Goal: Register for event/course

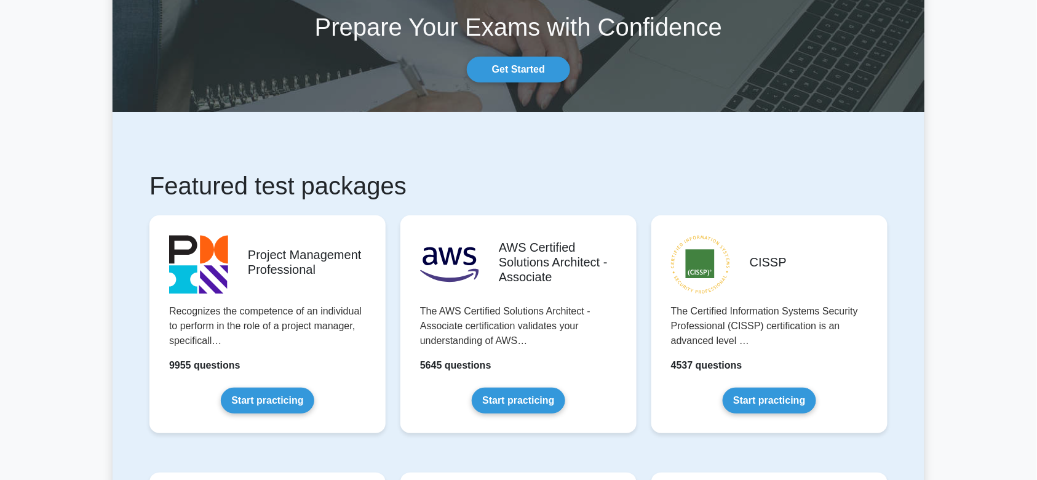
scroll to position [164, 0]
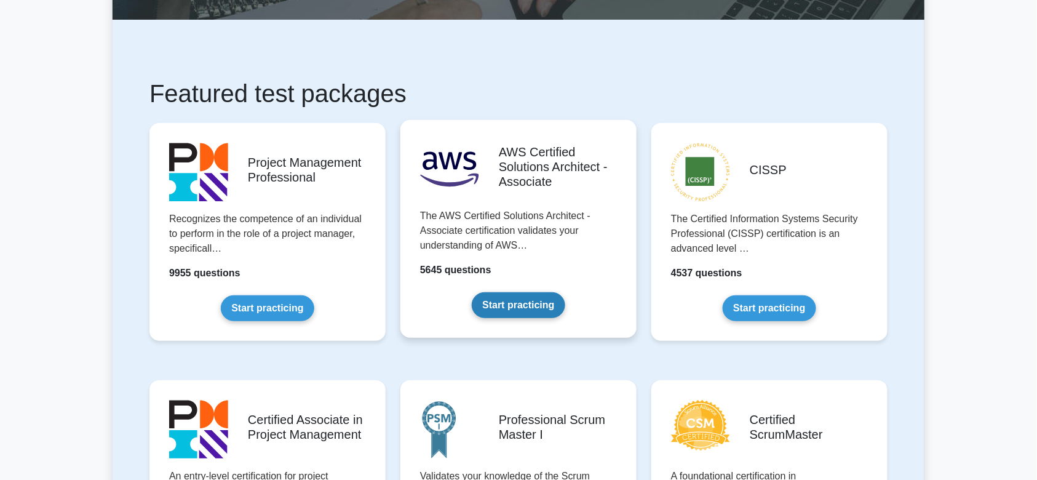
click at [540, 292] on link "Start practicing" at bounding box center [518, 305] width 93 height 26
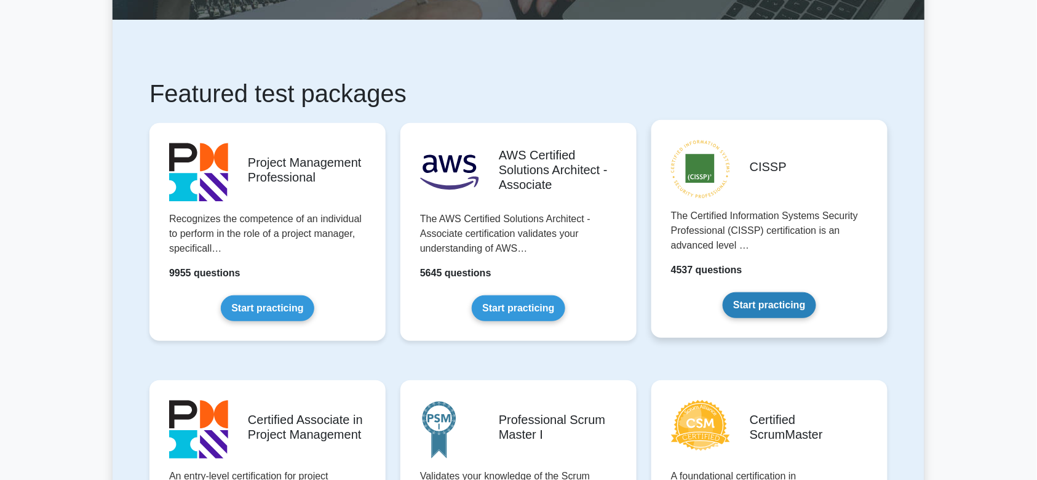
scroll to position [246, 0]
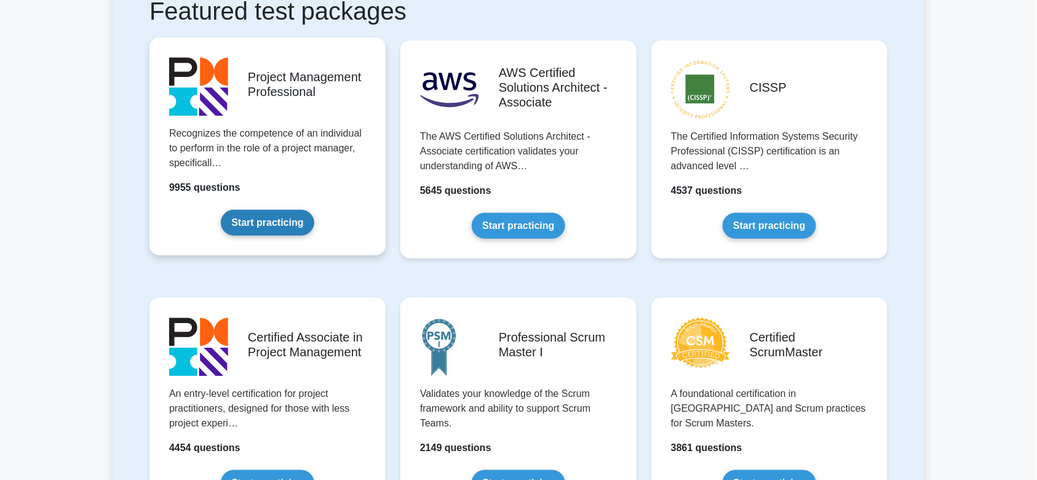
click at [280, 226] on link "Start practicing" at bounding box center [267, 223] width 93 height 26
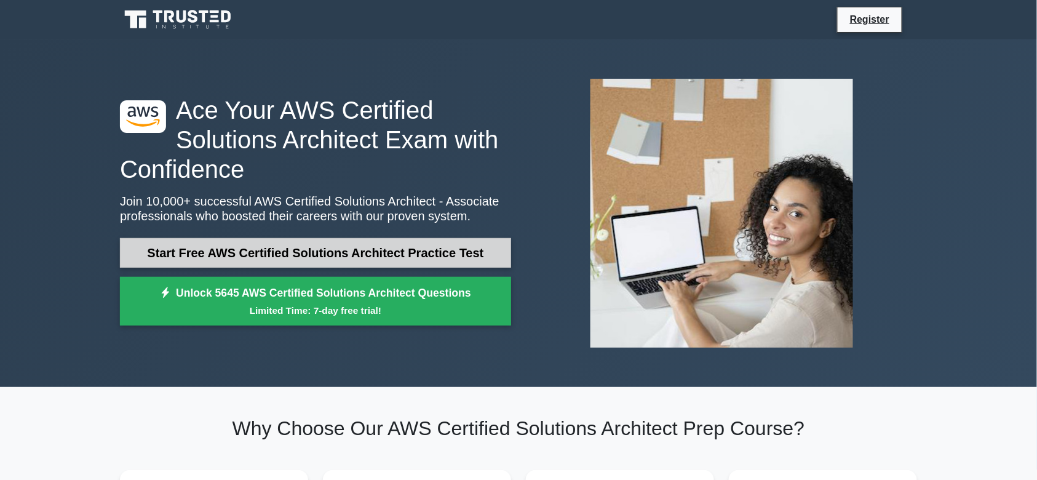
click at [216, 255] on link "Start Free AWS Certified Solutions Architect Practice Test" at bounding box center [315, 253] width 391 height 30
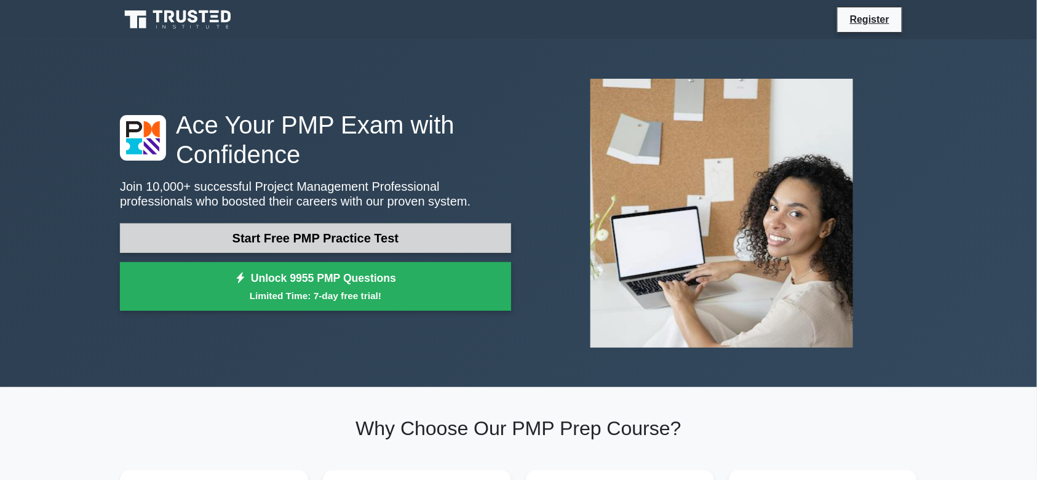
click at [304, 239] on link "Start Free PMP Practice Test" at bounding box center [315, 238] width 391 height 30
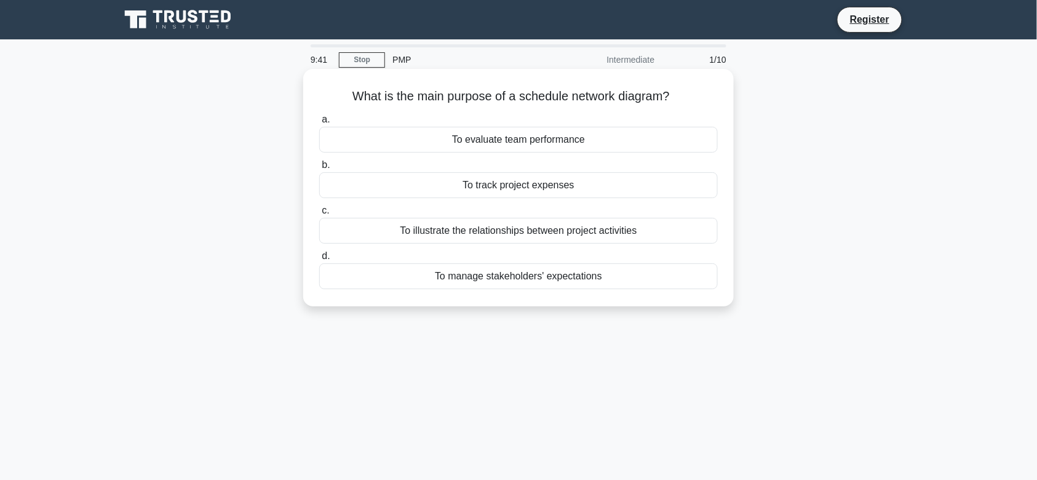
click at [451, 237] on div "To illustrate the relationships between project activities" at bounding box center [518, 231] width 398 height 26
click at [319, 215] on input "c. To illustrate the relationships between project activities" at bounding box center [319, 211] width 0 height 8
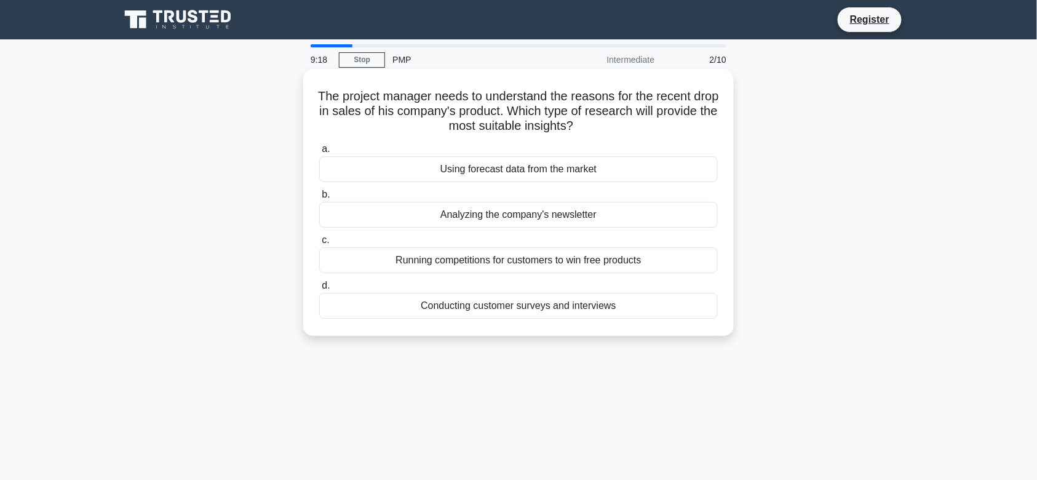
click at [569, 304] on div "Conducting customer surveys and interviews" at bounding box center [518, 306] width 398 height 26
click at [319, 290] on input "d. Conducting customer surveys and interviews" at bounding box center [319, 286] width 0 height 8
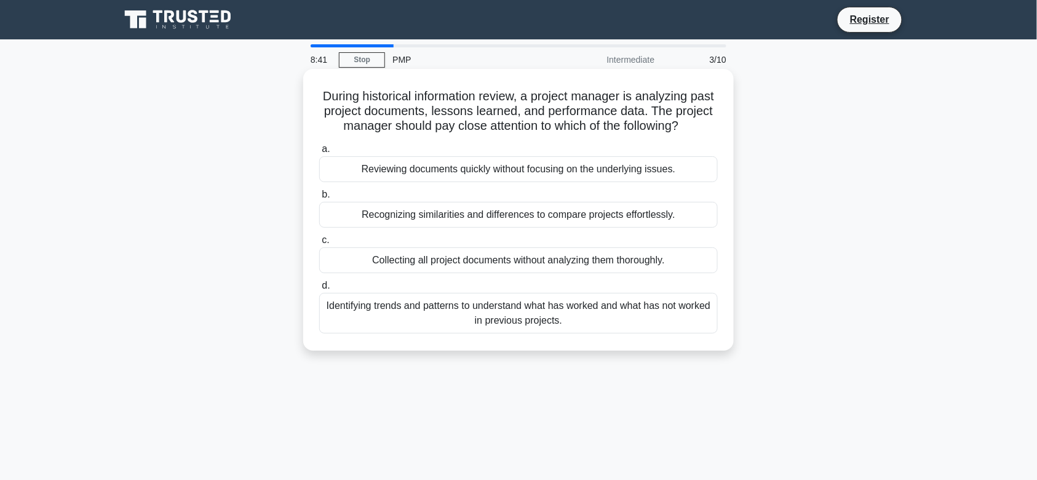
click at [594, 320] on div "Identifying trends and patterns to understand what has worked and what has not …" at bounding box center [518, 313] width 398 height 41
click at [319, 290] on input "d. Identifying trends and patterns to understand what has worked and what has n…" at bounding box center [319, 286] width 0 height 8
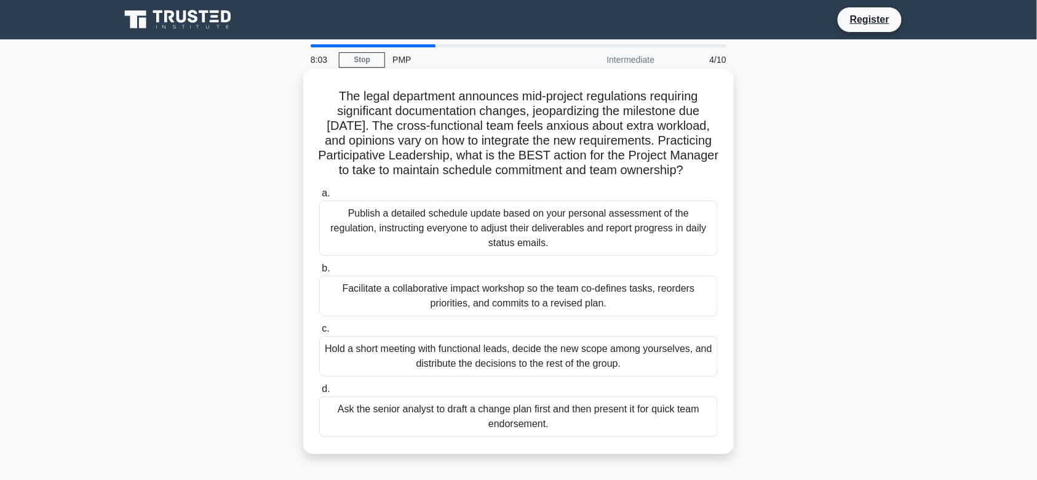
click at [631, 305] on div "Facilitate a collaborative impact workshop so the team co-defines tasks, reorde…" at bounding box center [518, 295] width 398 height 41
click at [319, 272] on input "b. Facilitate a collaborative impact workshop so the team co-defines tasks, reo…" at bounding box center [319, 268] width 0 height 8
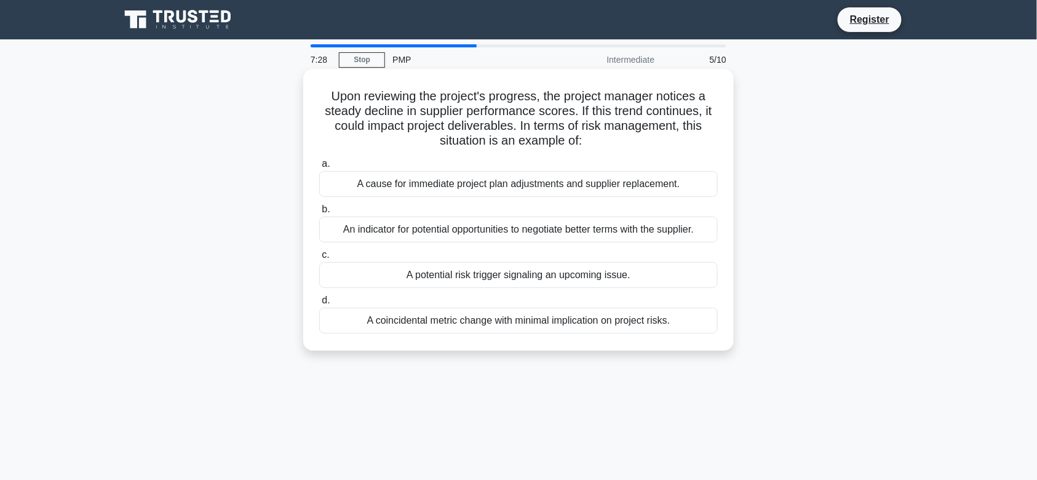
click at [526, 274] on div "A potential risk trigger signaling an upcoming issue." at bounding box center [518, 275] width 398 height 26
click at [319, 259] on input "c. A potential risk trigger signaling an upcoming issue." at bounding box center [319, 255] width 0 height 8
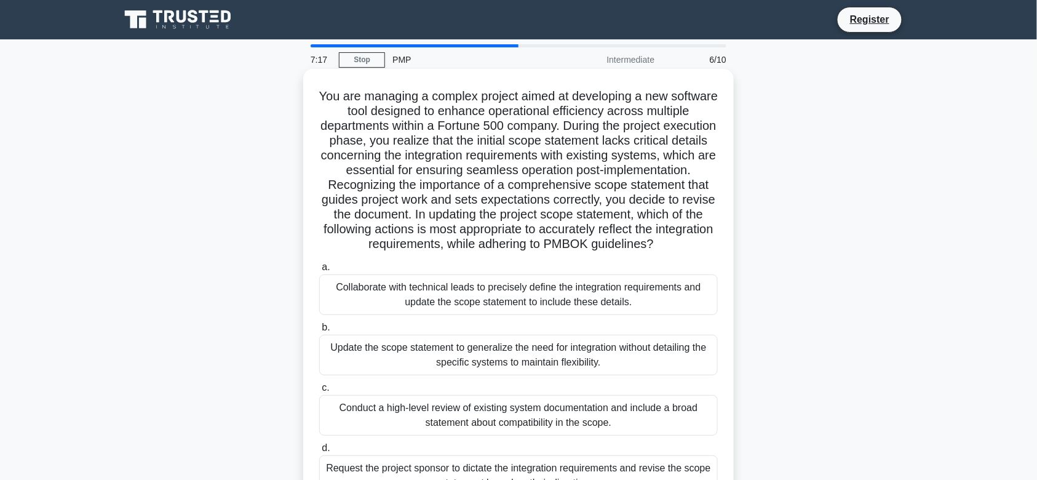
click at [545, 374] on div "Update the scope statement to generalize the need for integration without detai…" at bounding box center [518, 354] width 398 height 41
click at [319, 331] on input "b. Update the scope statement to generalize the need for integration without de…" at bounding box center [319, 327] width 0 height 8
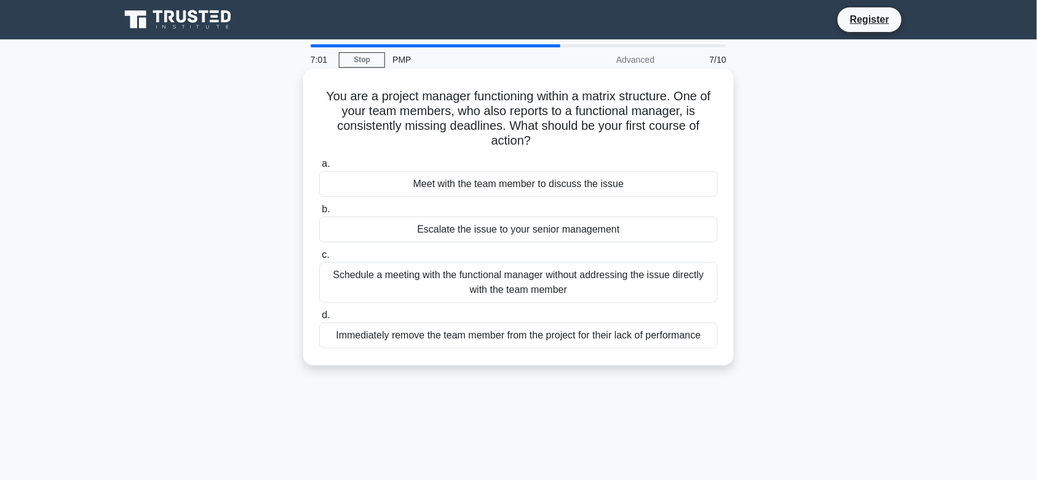
click at [529, 189] on div "Meet with the team member to discuss the issue" at bounding box center [518, 184] width 398 height 26
click at [319, 168] on input "a. Meet with the team member to discuss the issue" at bounding box center [319, 164] width 0 height 8
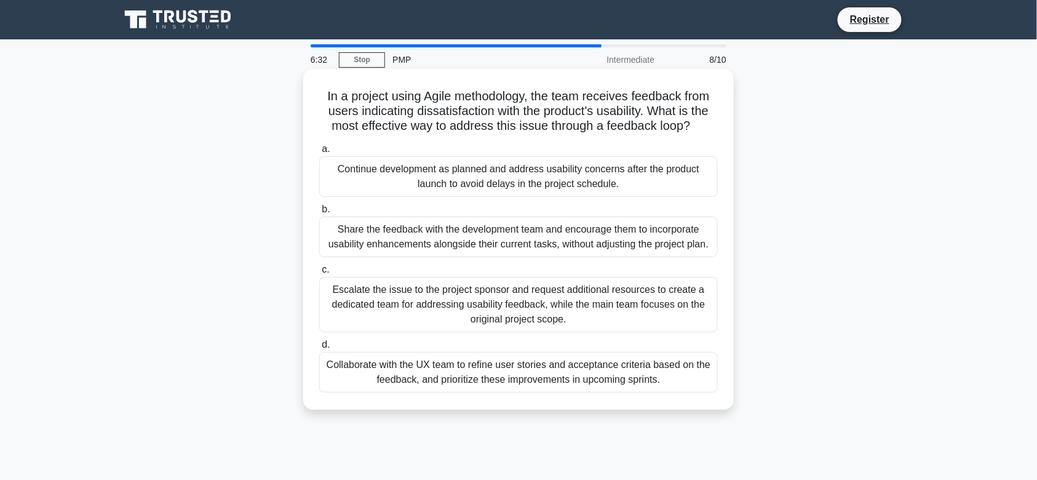
click at [637, 379] on div "Collaborate with the UX team to refine user stories and acceptance criteria bas…" at bounding box center [518, 372] width 398 height 41
click at [319, 349] on input "d. Collaborate with the UX team to refine user stories and acceptance criteria …" at bounding box center [319, 345] width 0 height 8
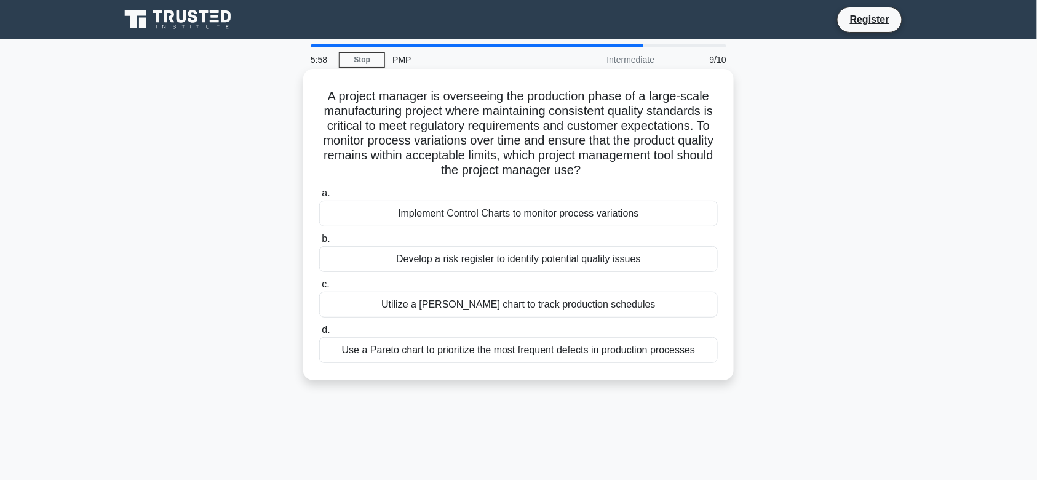
click at [553, 304] on div "Utilize a Gantt chart to track production schedules" at bounding box center [518, 304] width 398 height 26
click at [319, 288] on input "c. Utilize a Gantt chart to track production schedules" at bounding box center [319, 284] width 0 height 8
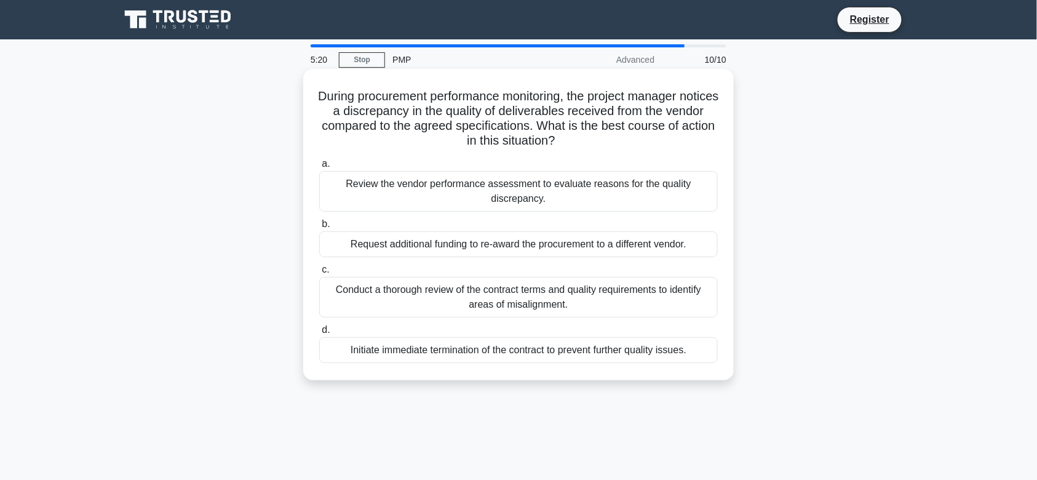
click at [668, 301] on div "Conduct a thorough review of the contract terms and quality requirements to ide…" at bounding box center [518, 297] width 398 height 41
click at [319, 274] on input "c. Conduct a thorough review of the contract terms and quality requirements to …" at bounding box center [319, 270] width 0 height 8
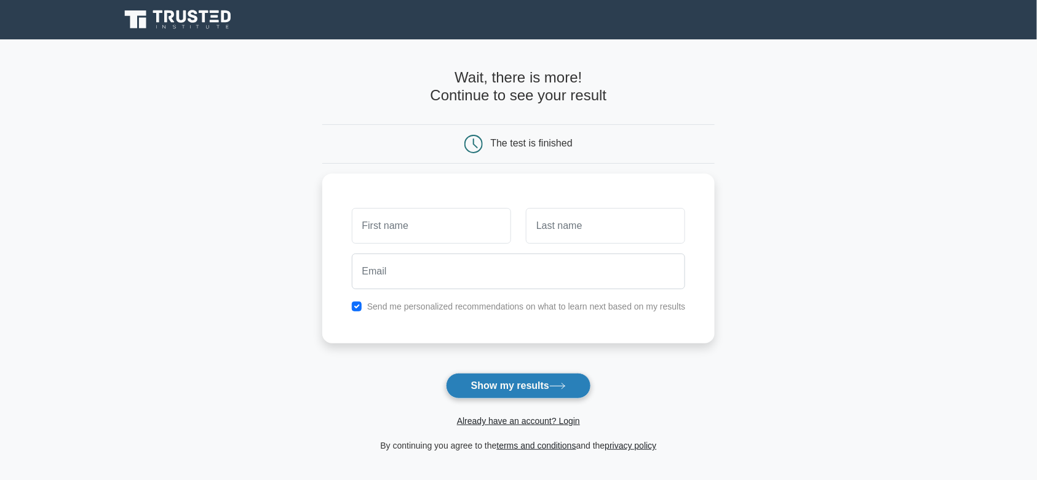
click at [501, 382] on button "Show my results" at bounding box center [518, 386] width 145 height 26
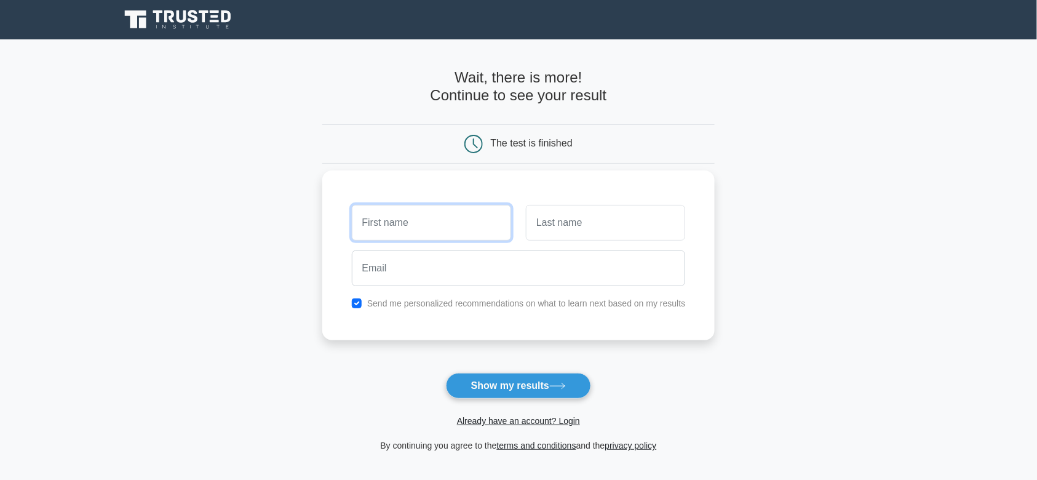
click at [473, 218] on input "text" at bounding box center [431, 223] width 159 height 36
type input "[PERSON_NAME]"
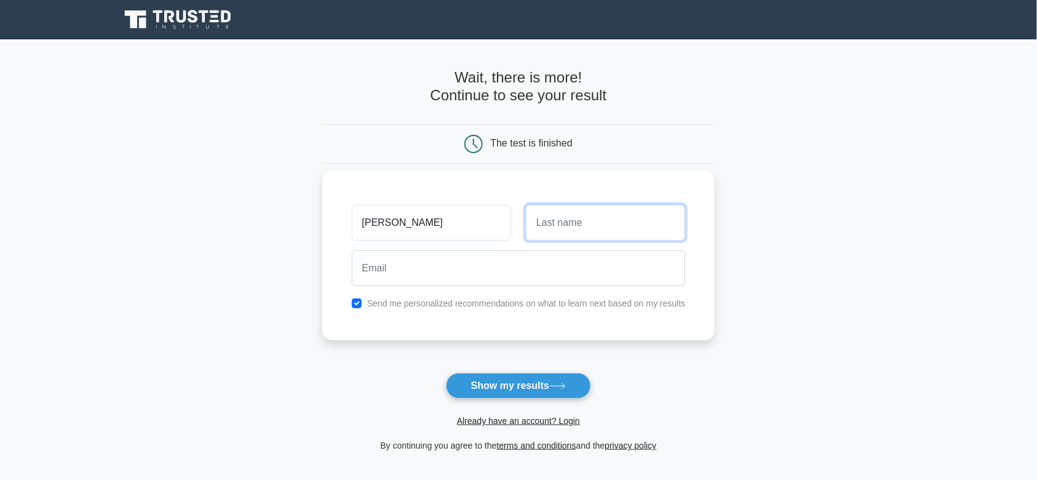
click at [622, 224] on input "text" at bounding box center [605, 223] width 159 height 36
type input "audax"
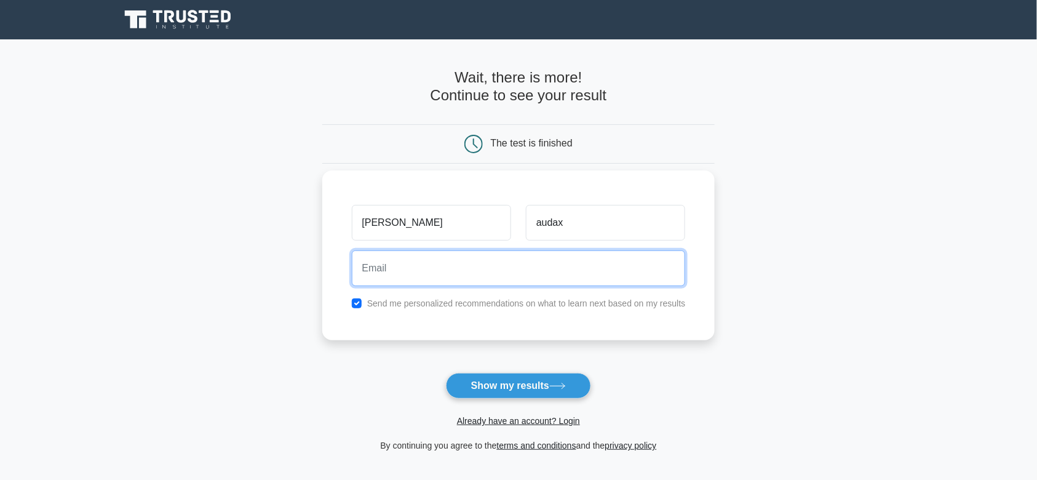
click at [620, 256] on input "email" at bounding box center [519, 268] width 334 height 36
type input "miriamrwiza@gmail.com"
click at [446, 373] on button "Show my results" at bounding box center [518, 386] width 145 height 26
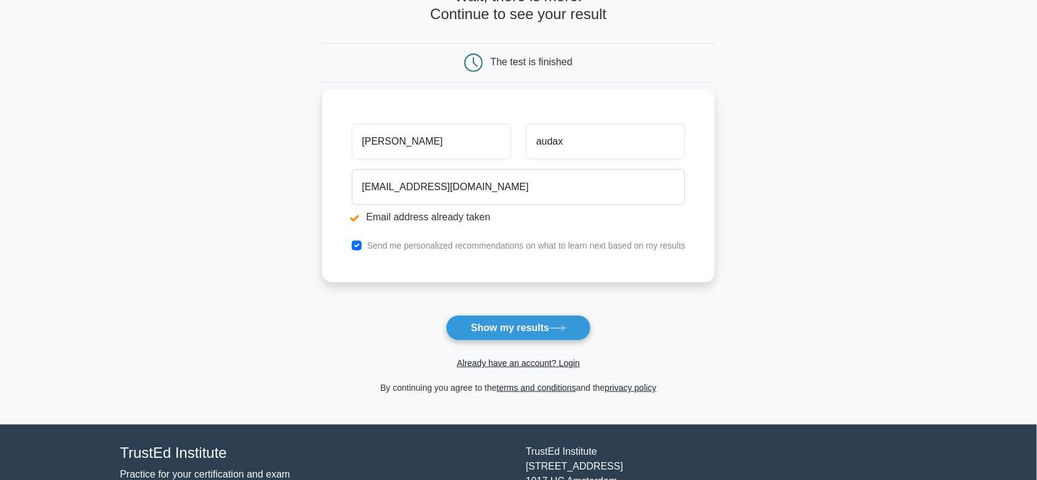
scroll to position [207, 0]
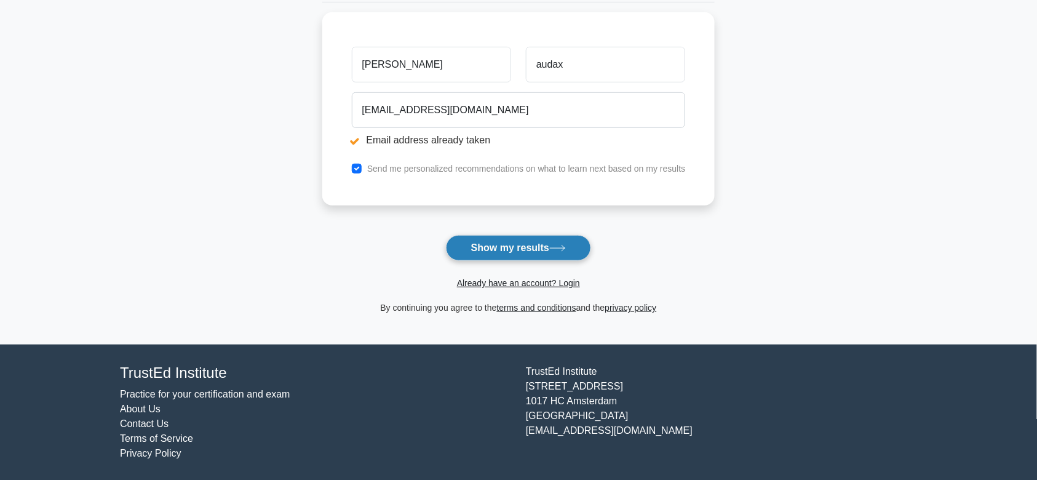
click at [547, 243] on button "Show my results" at bounding box center [518, 248] width 145 height 26
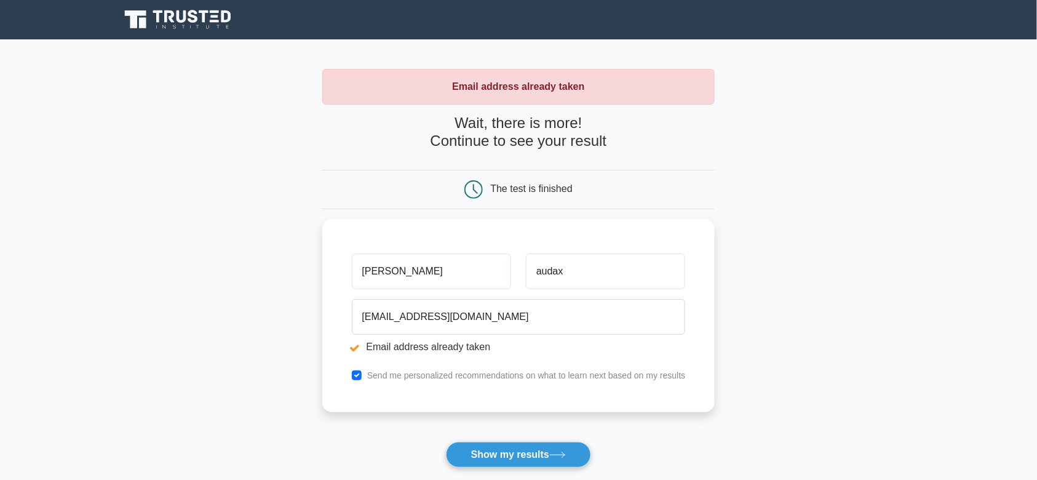
scroll to position [207, 0]
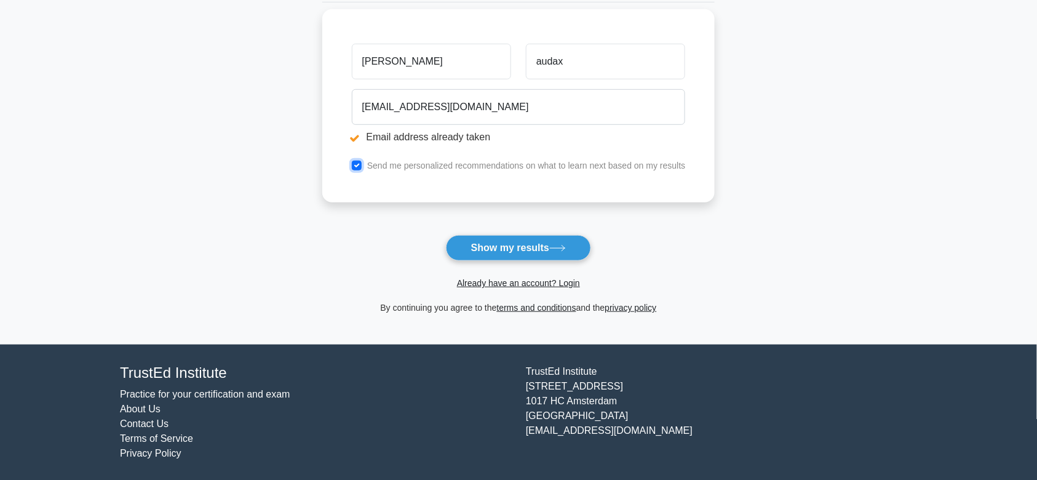
click at [353, 163] on input "checkbox" at bounding box center [357, 165] width 10 height 10
checkbox input "false"
click at [363, 163] on div "Send me personalized recommendations on what to learn next based on my results" at bounding box center [518, 165] width 349 height 15
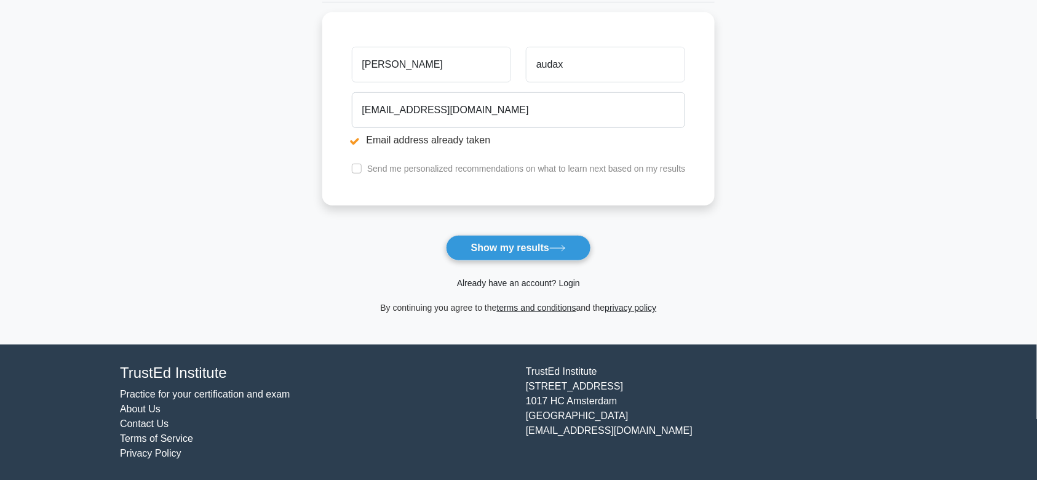
click at [522, 281] on link "Already have an account? Login" at bounding box center [518, 283] width 123 height 10
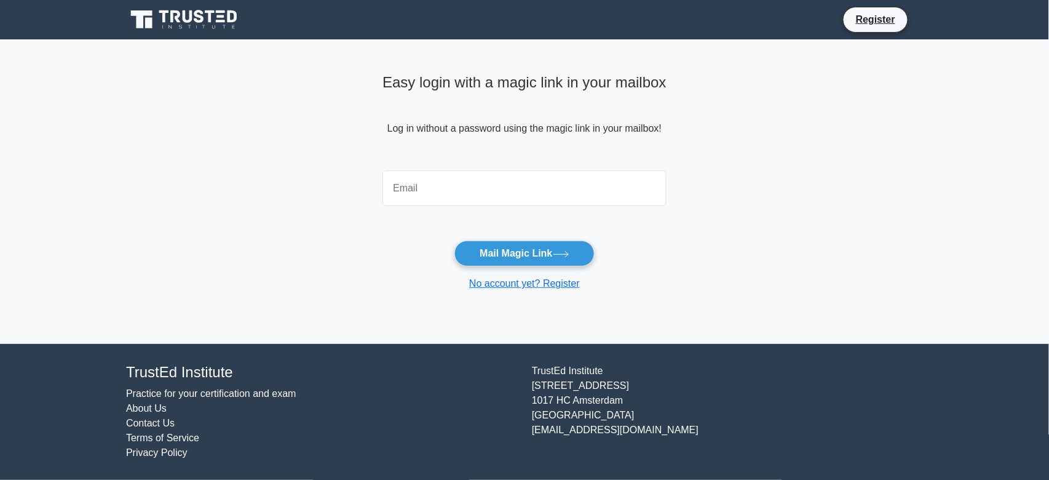
click at [488, 202] on input "email" at bounding box center [524, 188] width 284 height 36
type input "miriamrwiza@gmail.com"
click at [454, 240] on button "Mail Magic Link" at bounding box center [524, 253] width 140 height 26
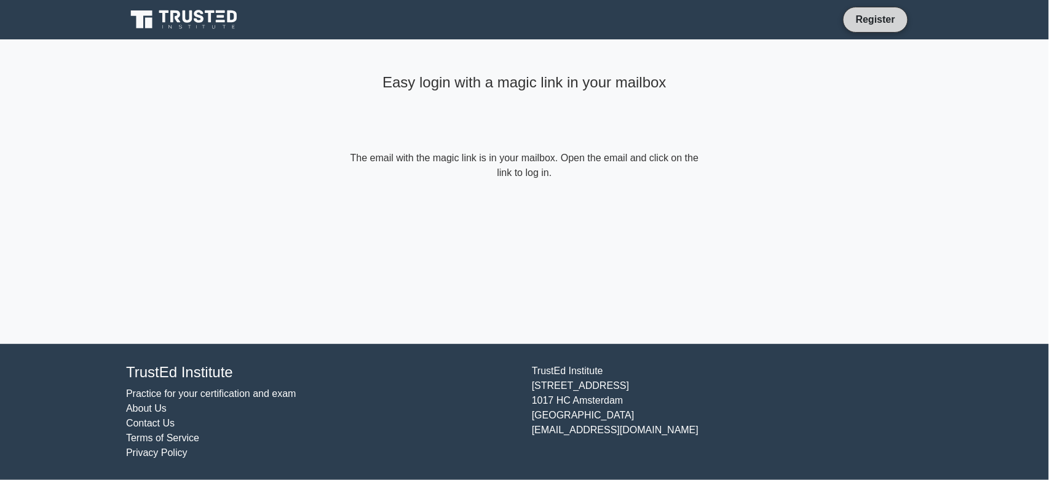
click at [878, 22] on link "Register" at bounding box center [875, 19] width 54 height 15
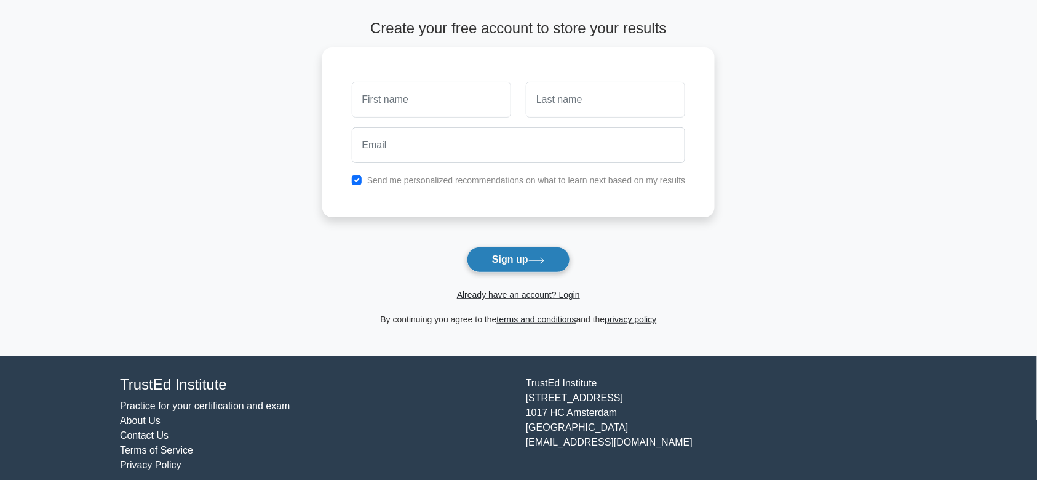
scroll to position [61, 0]
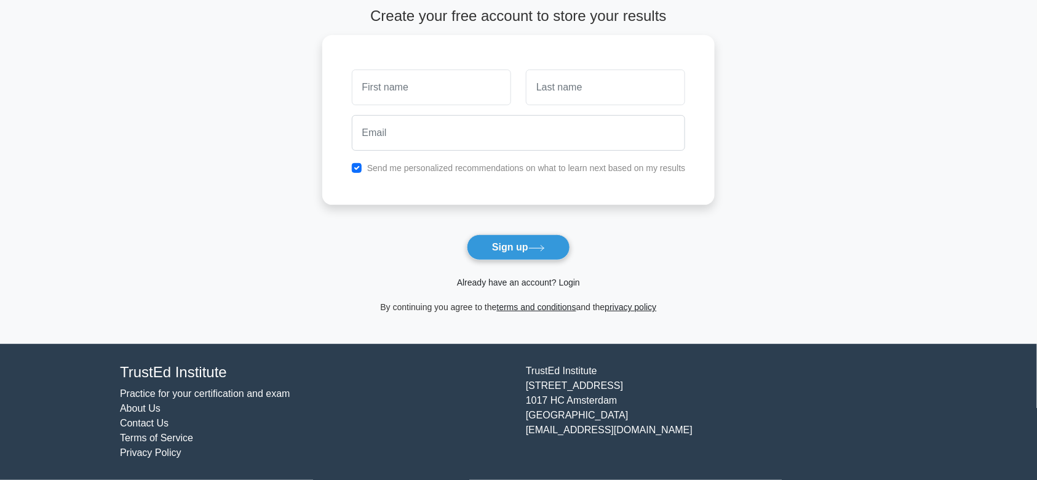
click at [528, 285] on link "Already have an account? Login" at bounding box center [518, 282] width 123 height 10
